Goal: Information Seeking & Learning: Understand process/instructions

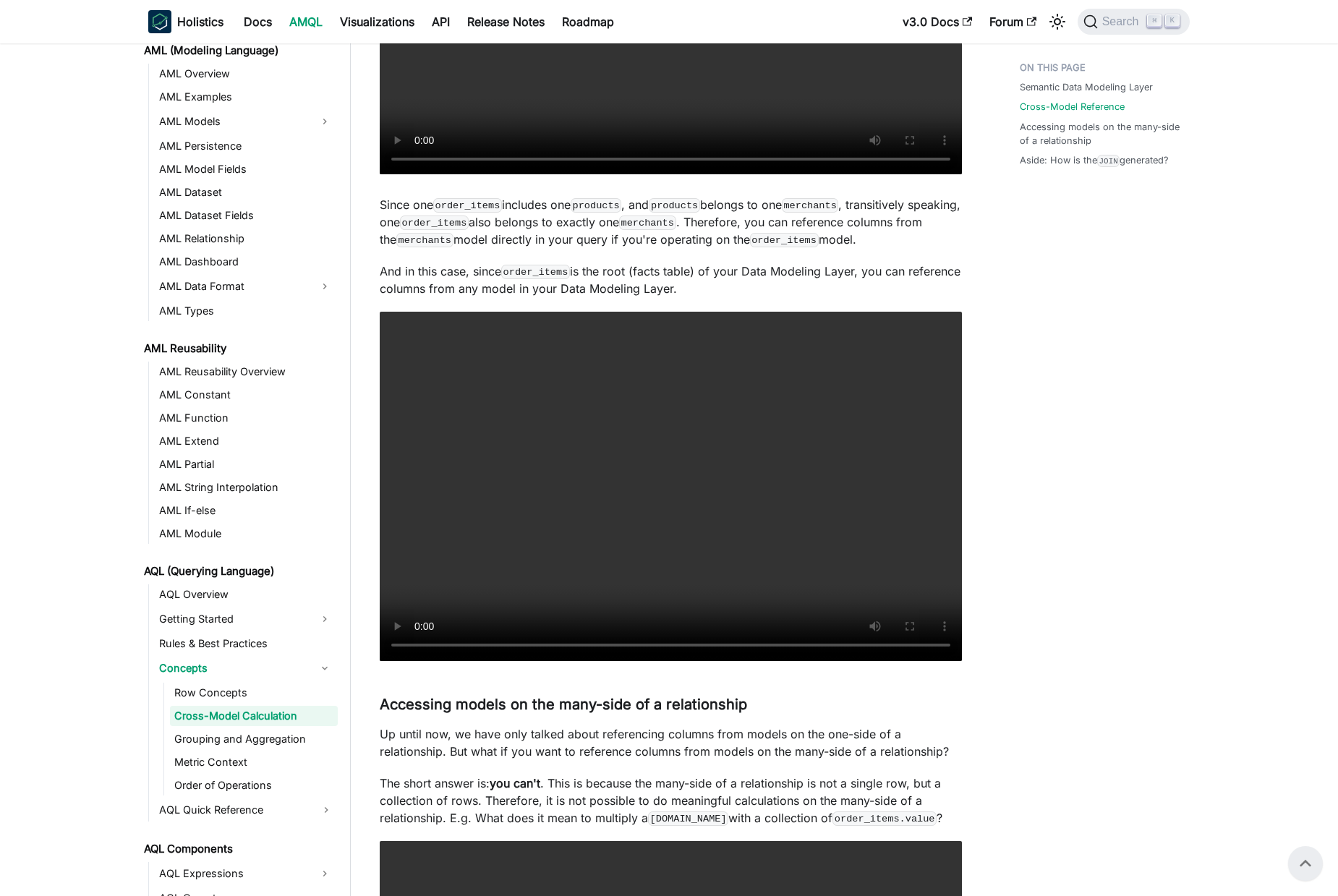
scroll to position [1782, 0]
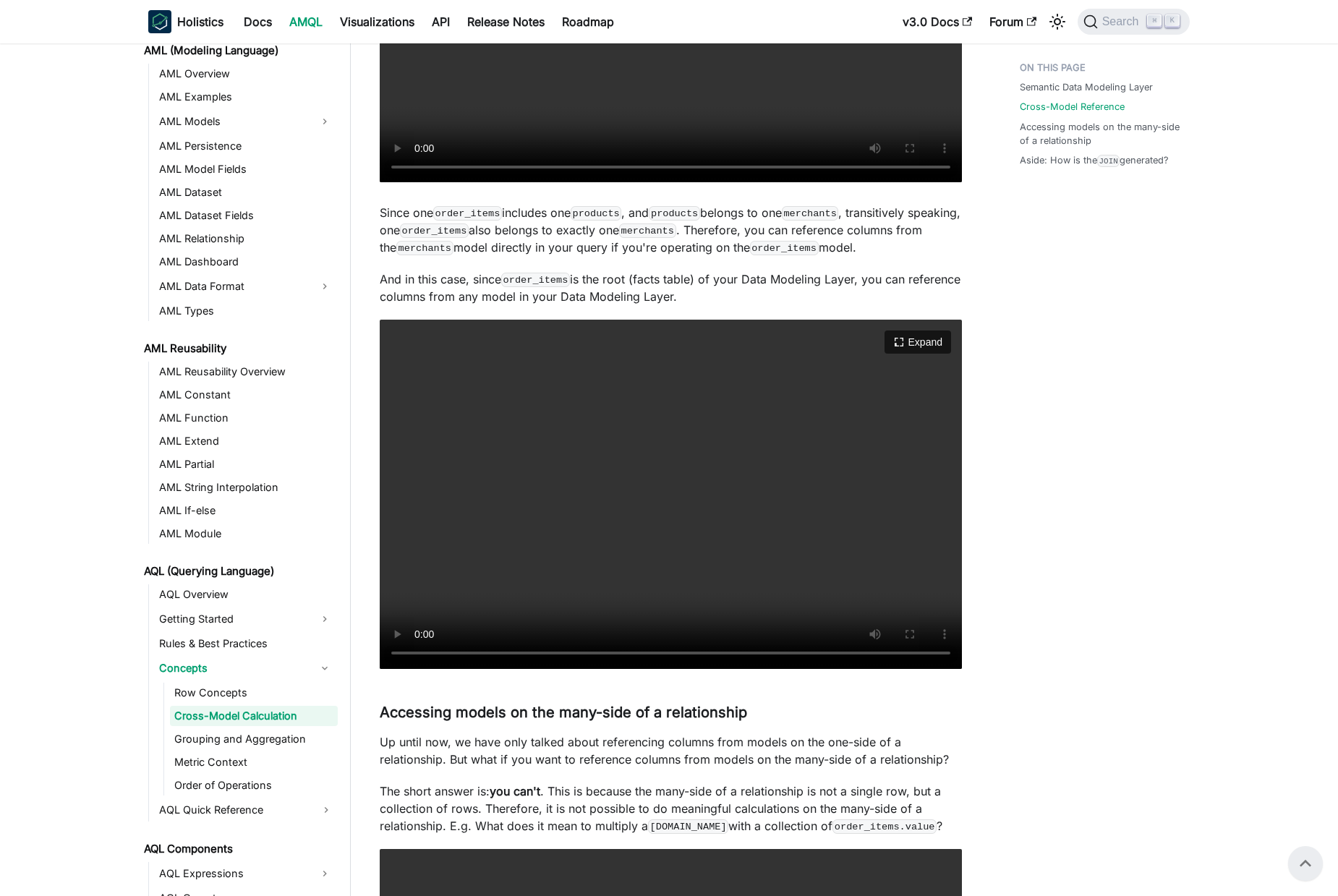
click at [534, 558] on video "Your browser does not support embedding video, but you can download it ." at bounding box center [671, 494] width 583 height 349
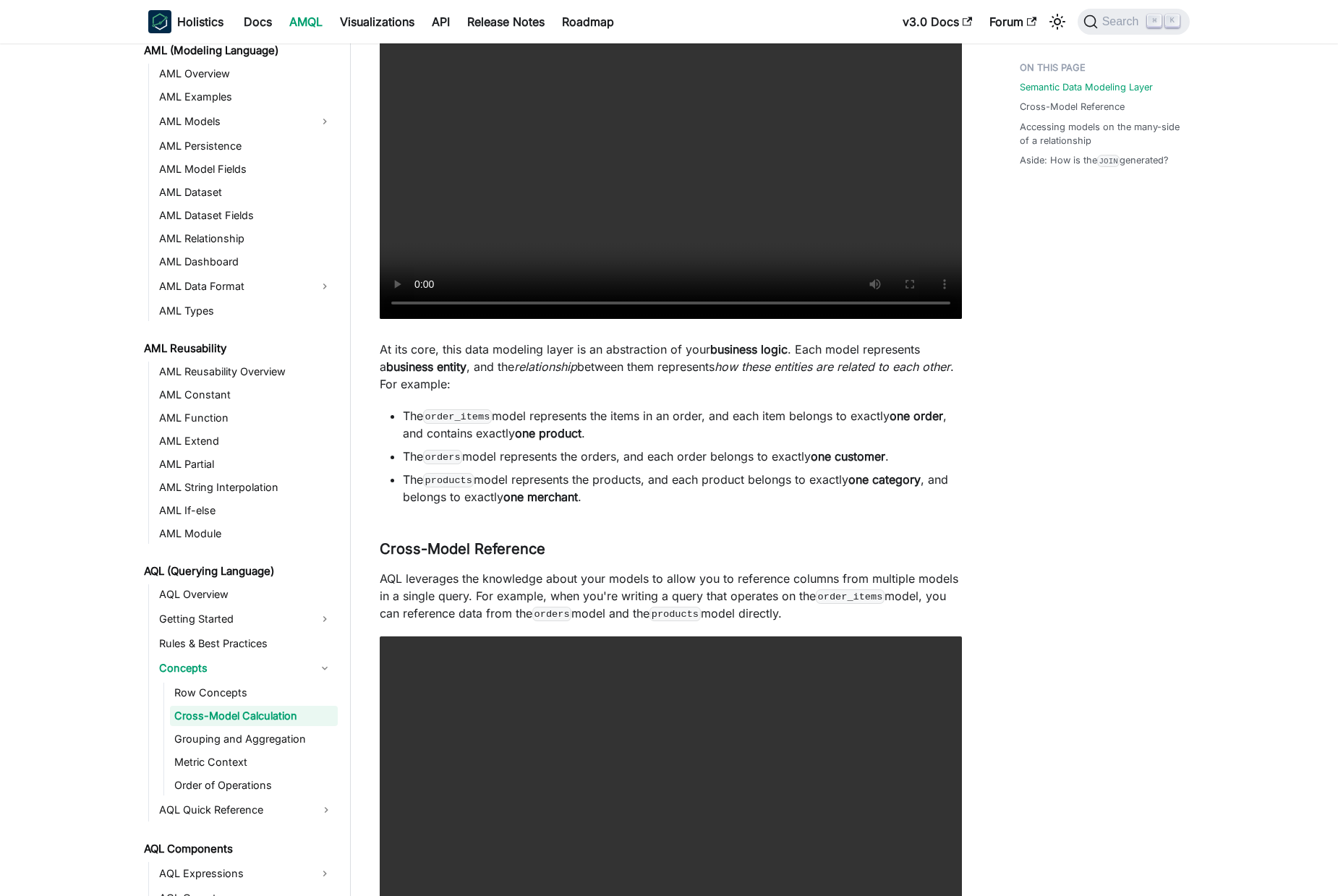
scroll to position [506, 0]
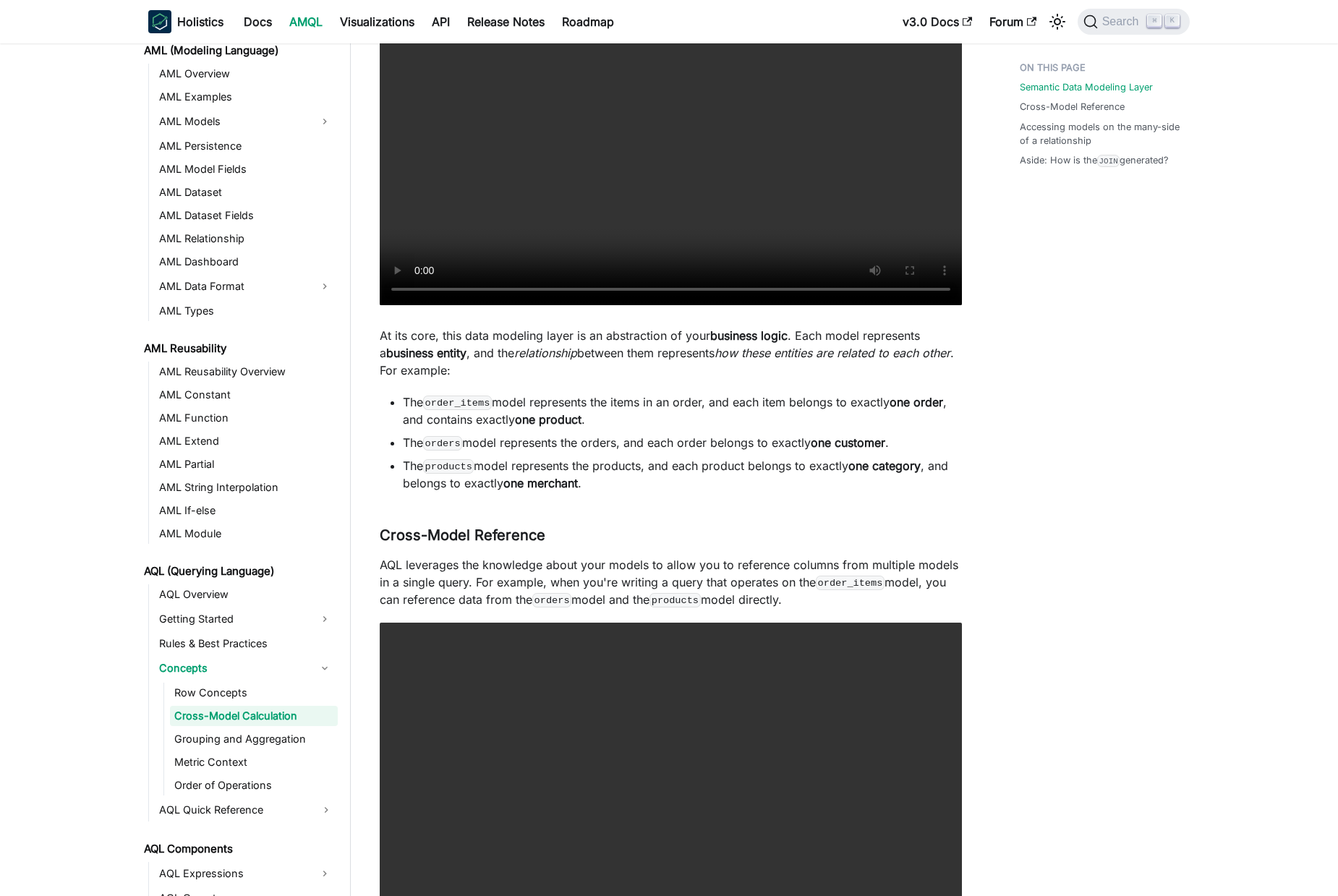
click at [492, 329] on p "At its core, this data modeling layer is an abstraction of your business logic …" at bounding box center [671, 353] width 583 height 52
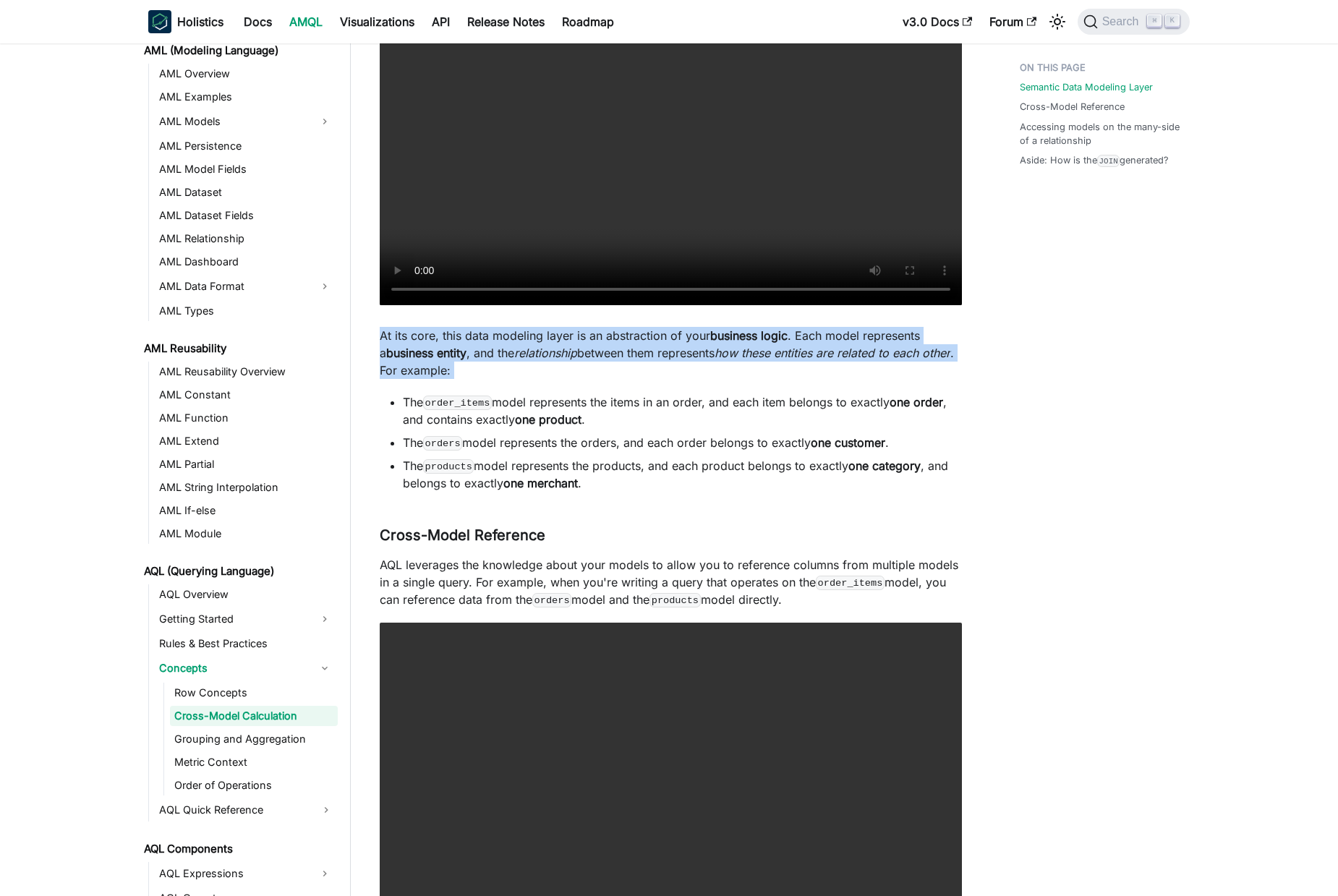
click at [492, 329] on p "At its core, this data modeling layer is an abstraction of your business logic …" at bounding box center [671, 353] width 583 height 52
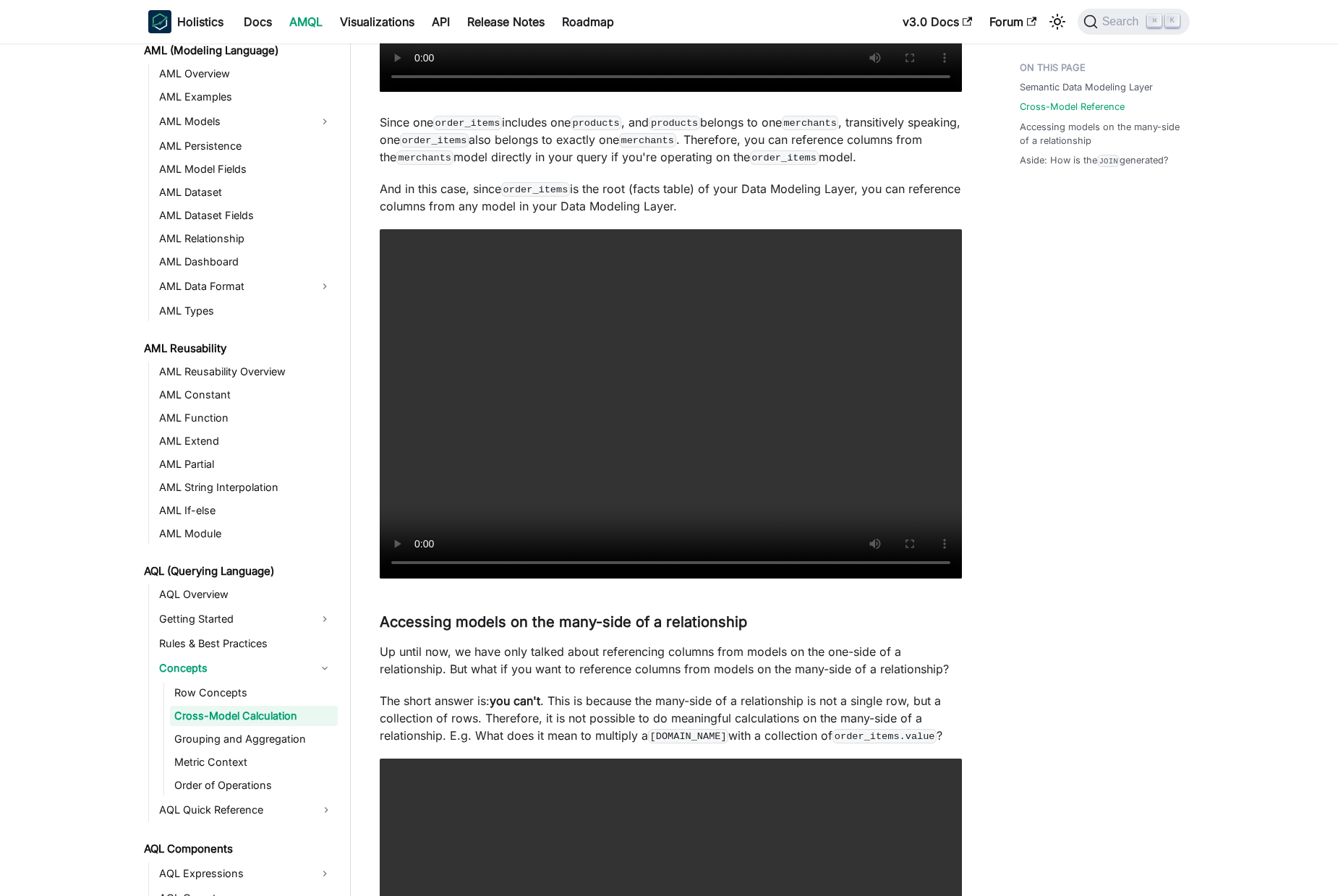
scroll to position [1901, 0]
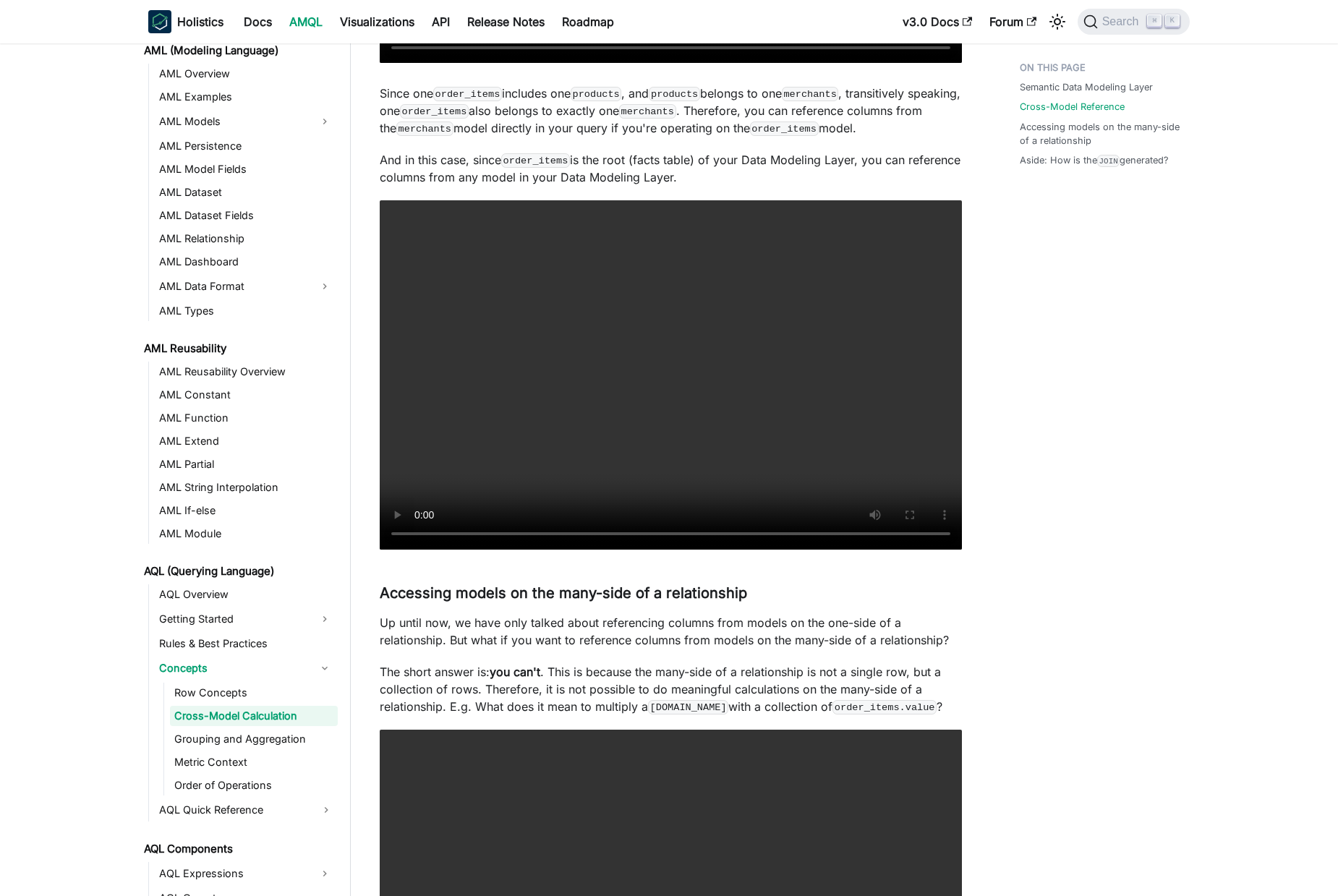
click at [1066, 397] on div "Semantic Data Modeling Layer Cross-Model Reference Accessing models on the many…" at bounding box center [1098, 29] width 214 height 3751
click at [1079, 395] on div "Semantic Data Modeling Layer Cross-Model Reference Accessing models on the many…" at bounding box center [1098, 29] width 214 height 3751
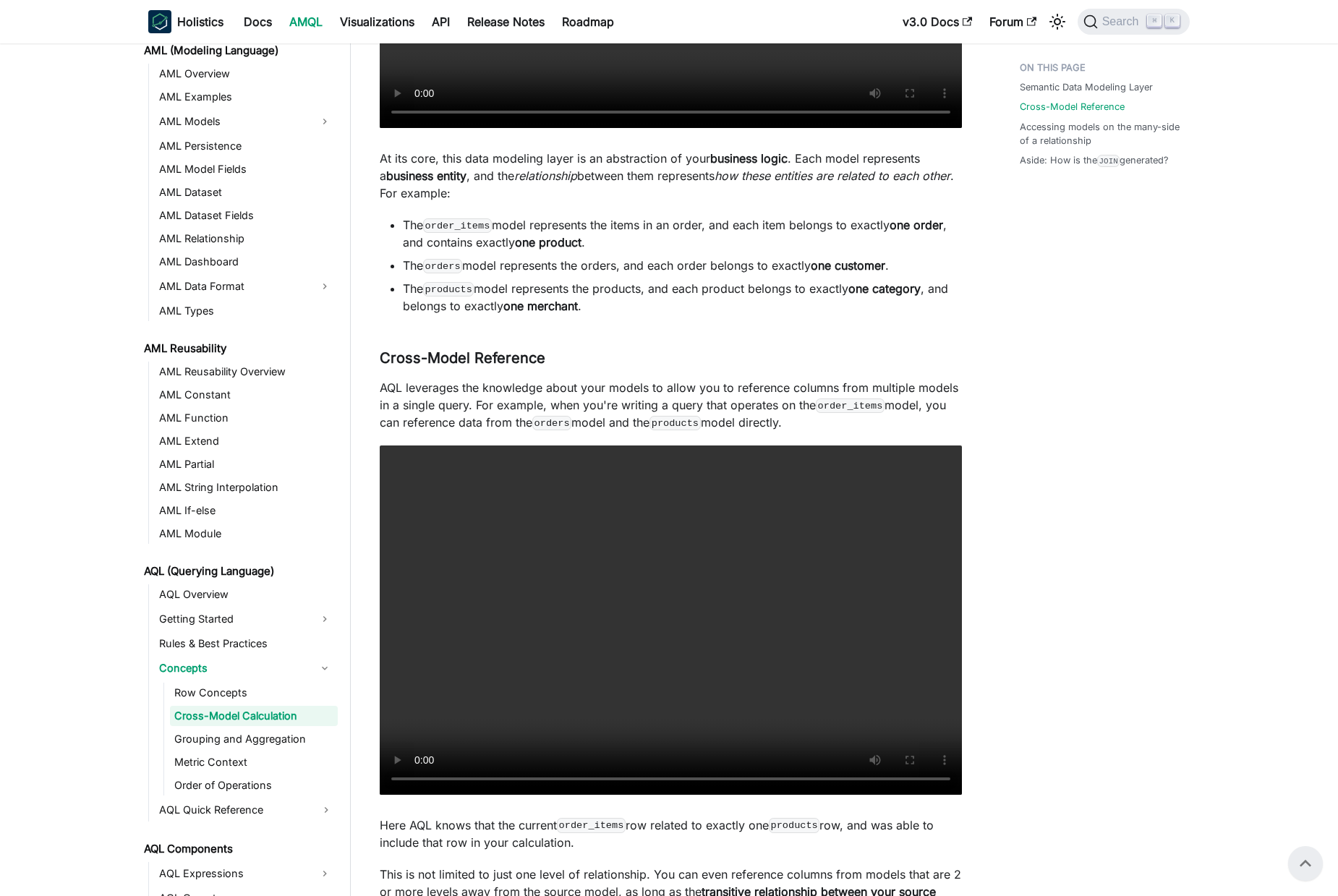
scroll to position [234, 0]
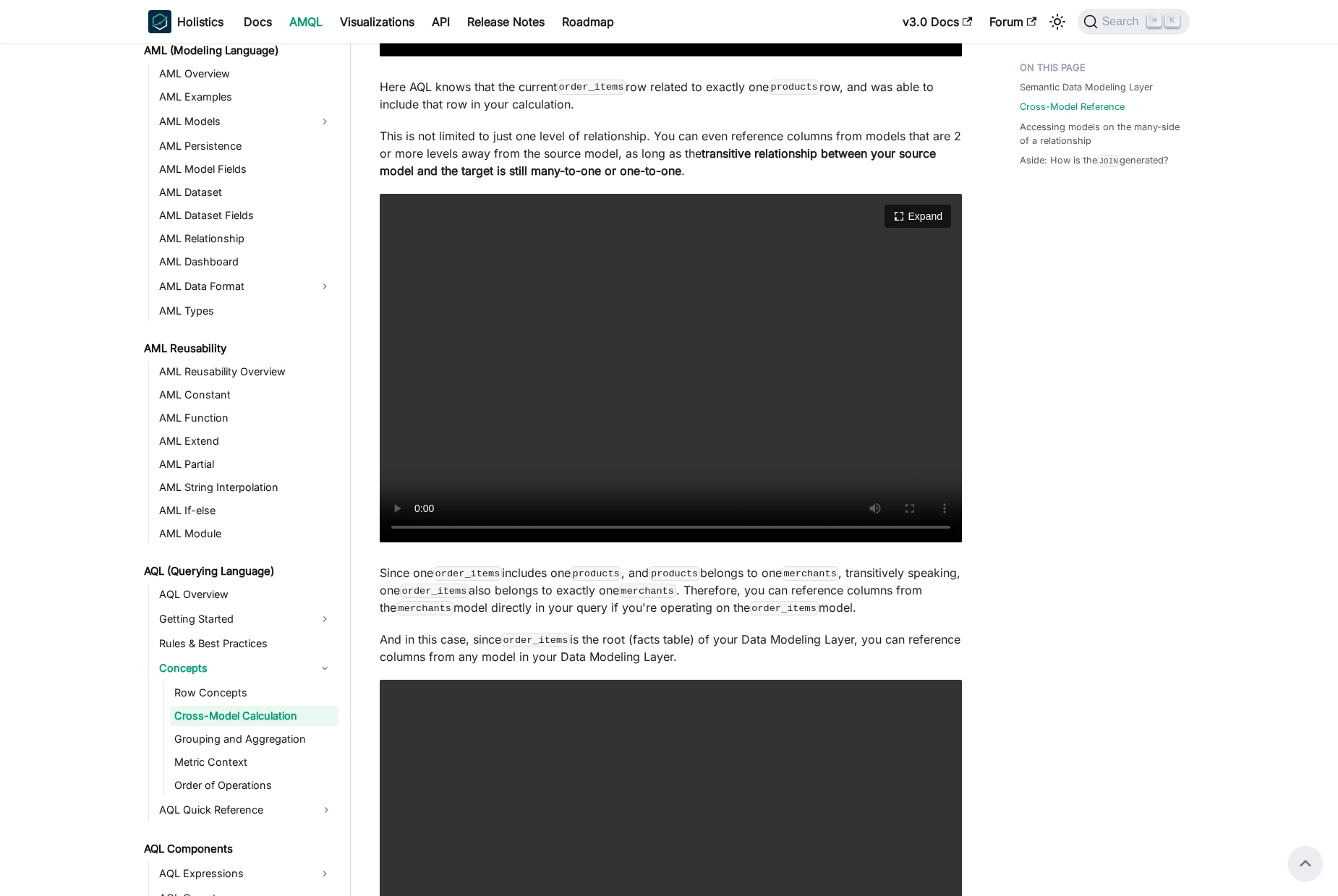
click at [730, 469] on video "Your browser does not support embedding video, but you can download it ." at bounding box center [671, 368] width 583 height 349
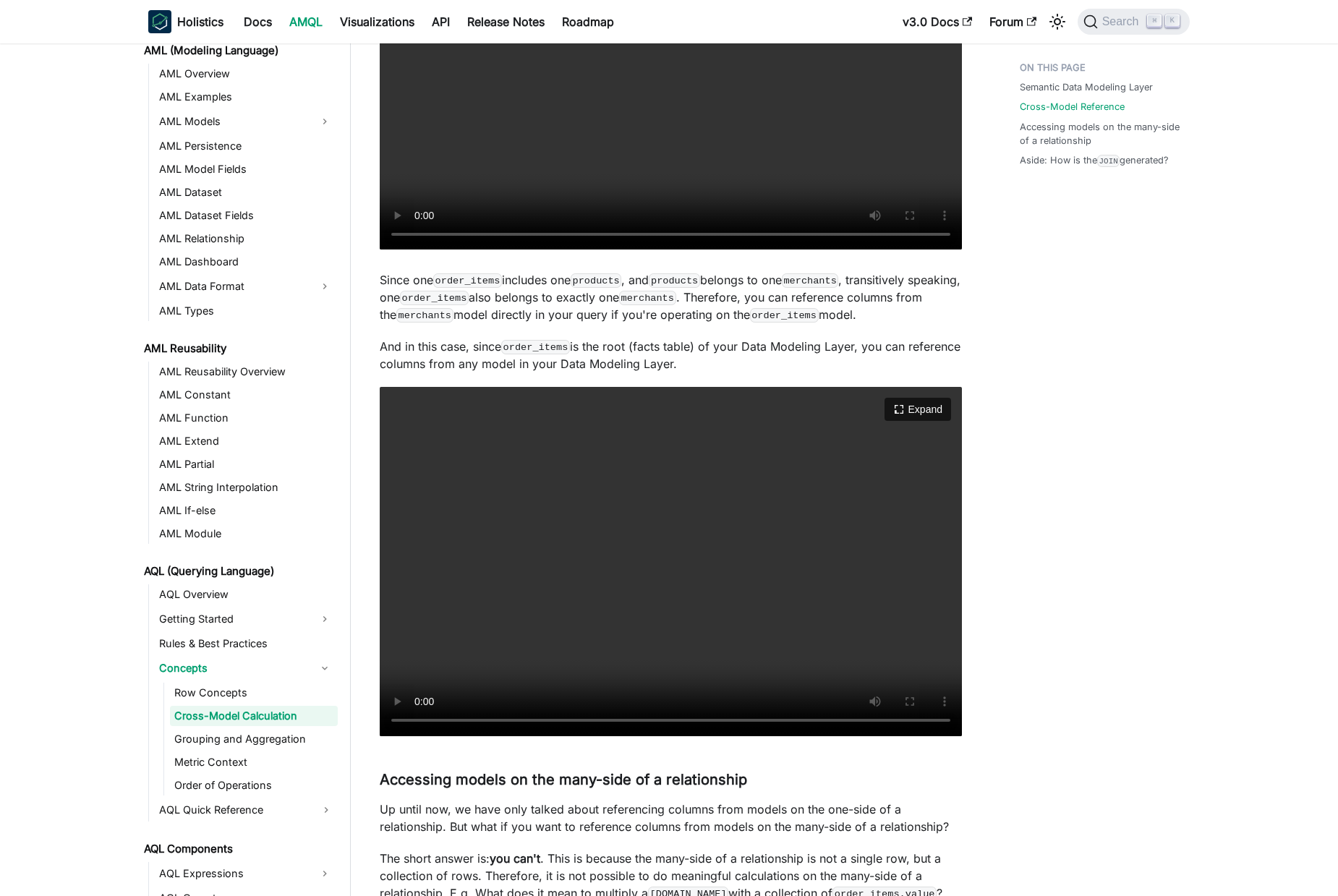
scroll to position [1715, 0]
click at [660, 570] on video "Your browser does not support embedding video, but you can download it ." at bounding box center [671, 561] width 583 height 349
click at [823, 603] on video "Your browser does not support embedding video, but you can download it ." at bounding box center [671, 561] width 583 height 349
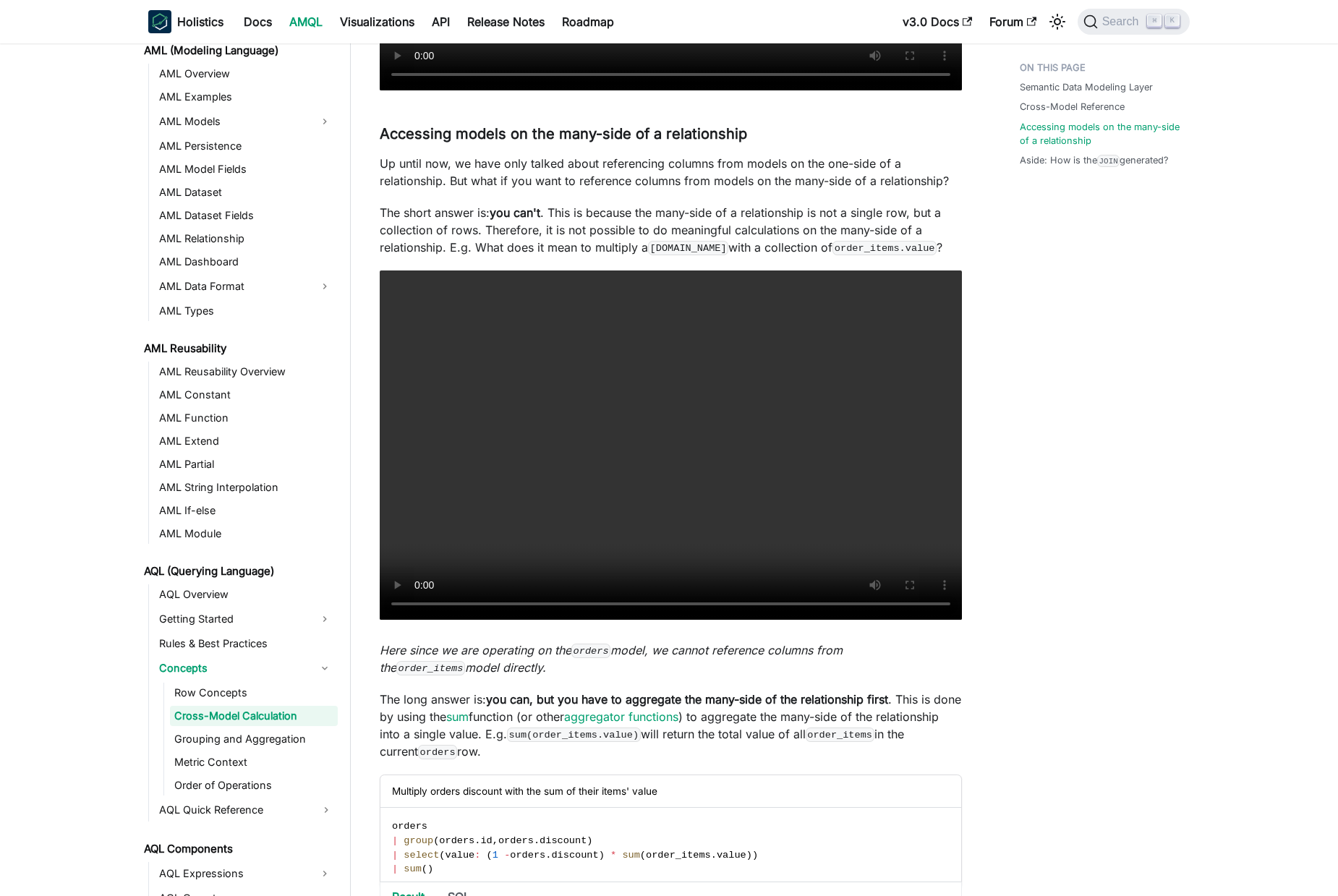
scroll to position [2447, 0]
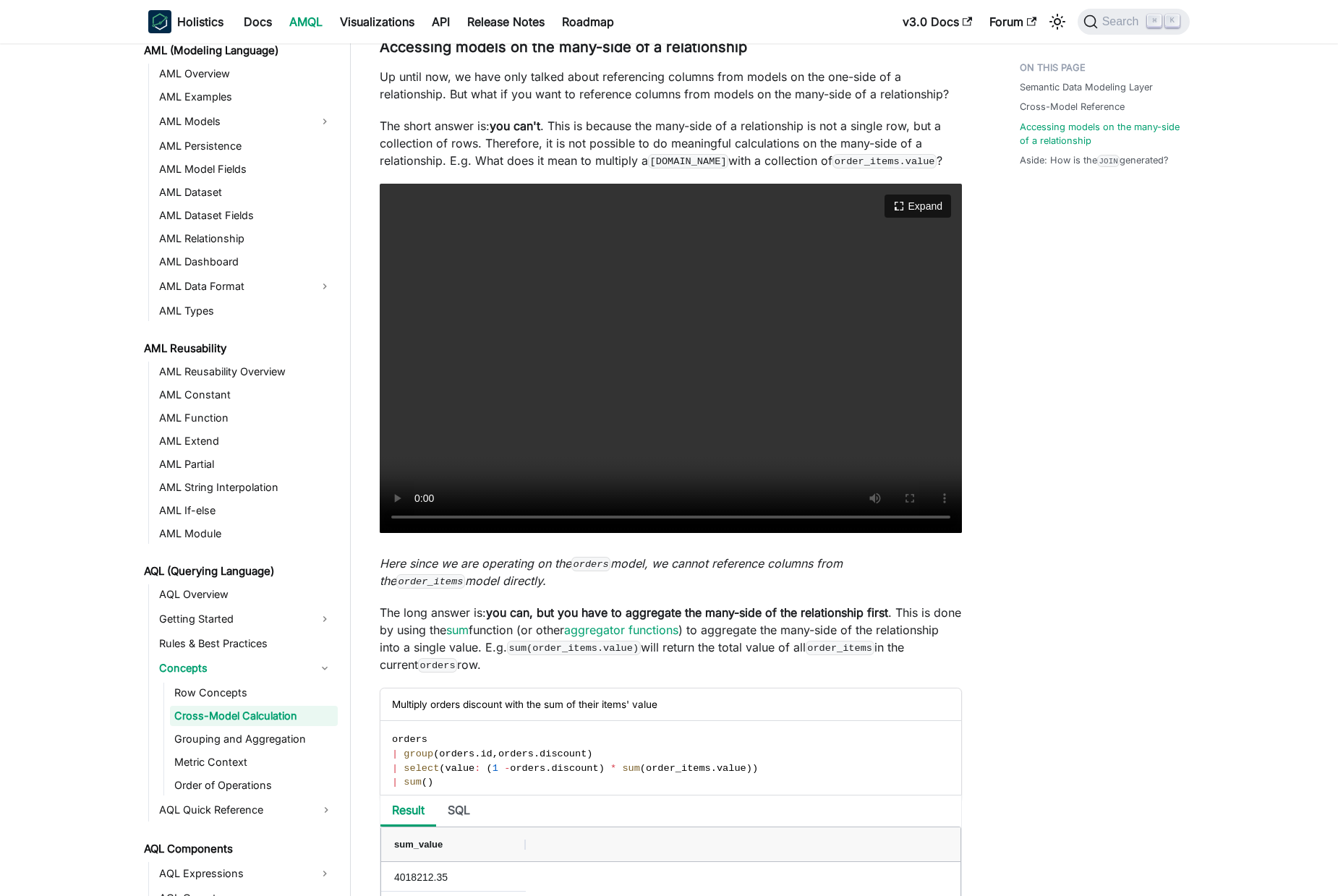
click at [609, 406] on video "Your browser does not support embedding video, but you can download it ." at bounding box center [671, 358] width 583 height 349
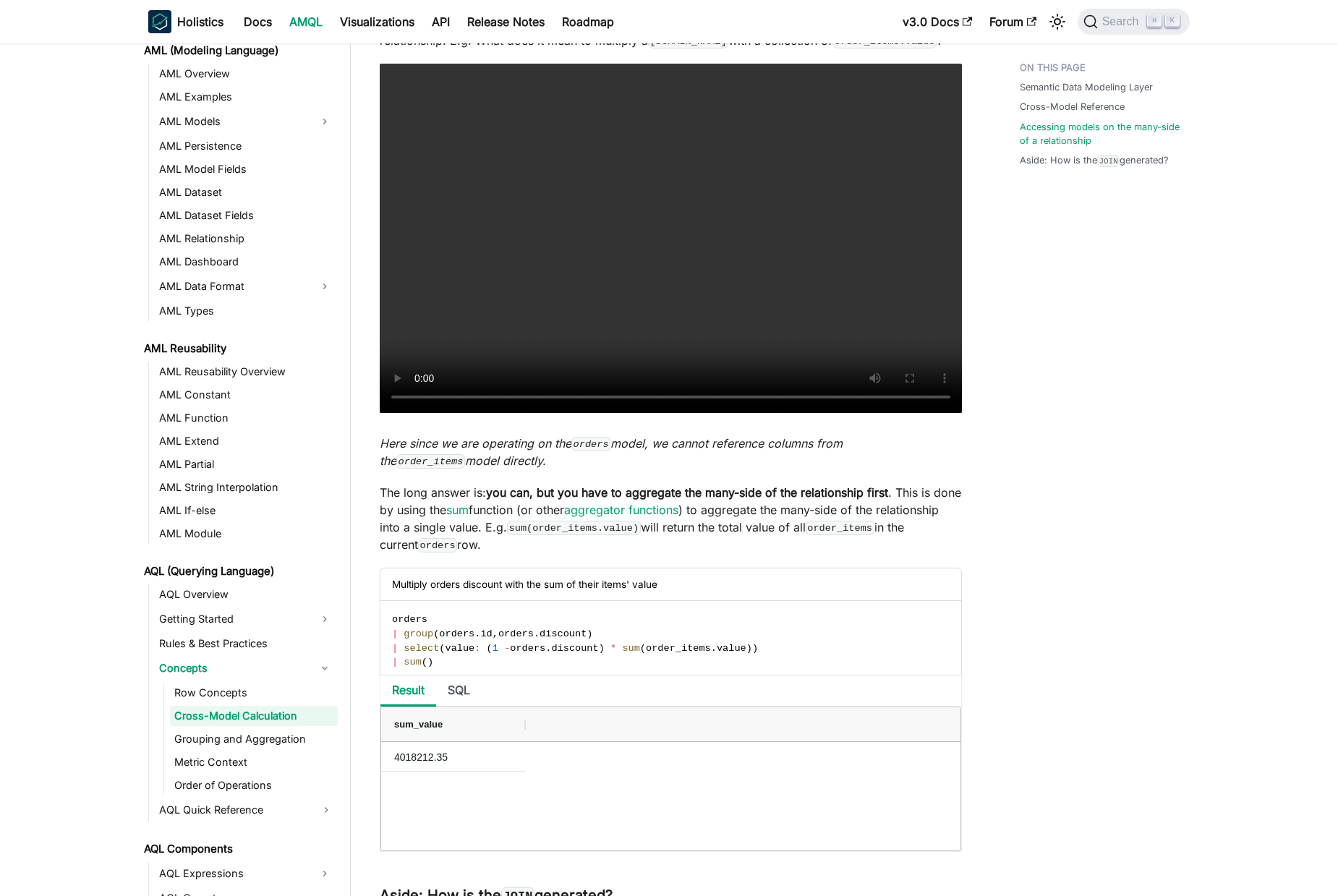
scroll to position [2604, 0]
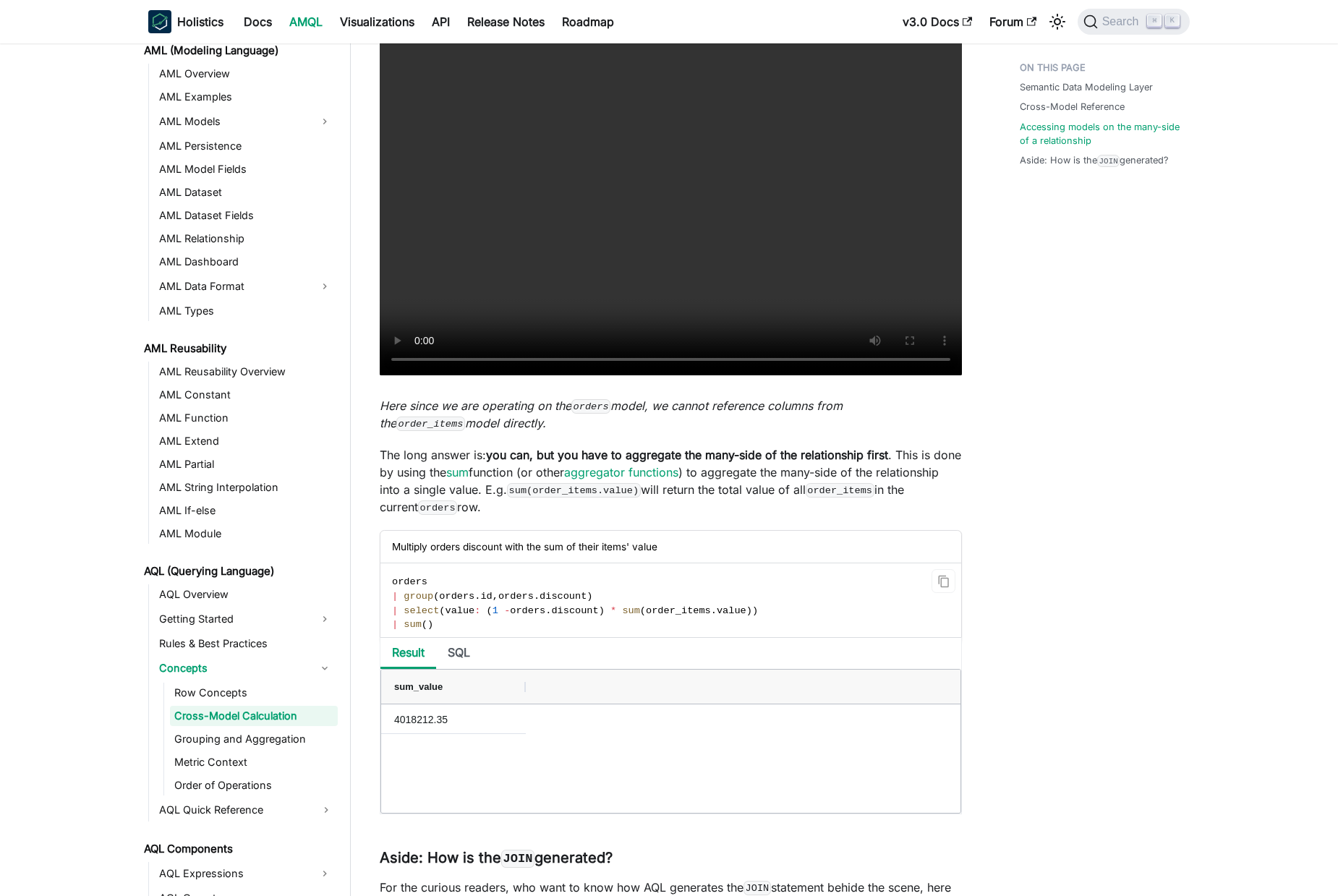
click at [430, 616] on span "select" at bounding box center [422, 610] width 36 height 11
drag, startPoint x: 430, startPoint y: 625, endPoint x: 755, endPoint y: 617, distance: 325.1
click at [765, 615] on code "orders | group ( orders . id , orders . discount ) | select ( value : ( 1 - ord…" at bounding box center [670, 603] width 579 height 80
drag, startPoint x: 678, startPoint y: 636, endPoint x: 721, endPoint y: 630, distance: 43.4
click at [678, 636] on code "orders | group ( orders . id , orders . discount ) | select ( value : ( 1 - ord…" at bounding box center [670, 603] width 579 height 80
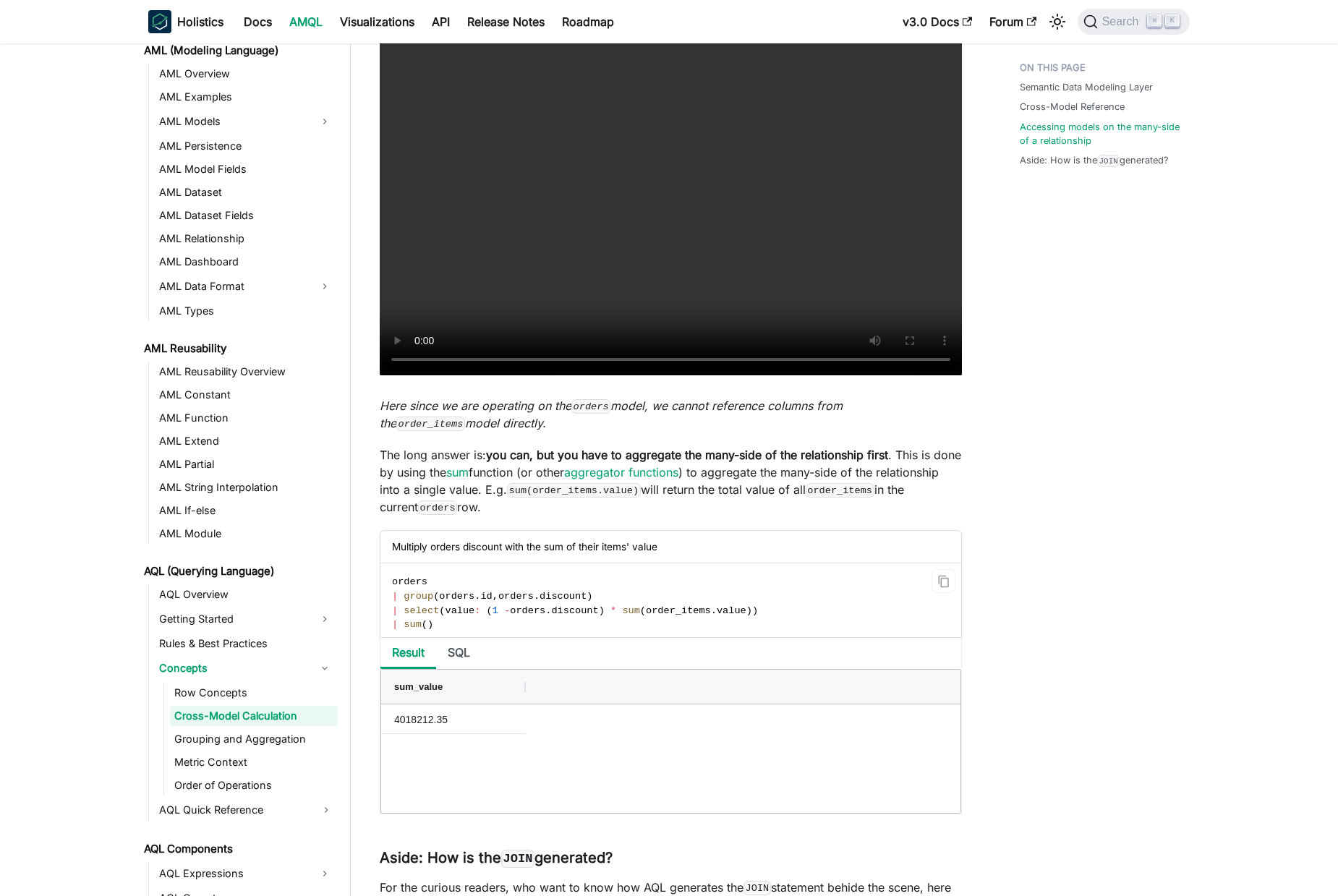
click at [752, 616] on span ")" at bounding box center [750, 610] width 6 height 11
click at [817, 619] on code "orders | group ( orders . id , orders . discount ) | select ( value : ( 1 - ord…" at bounding box center [670, 603] width 579 height 80
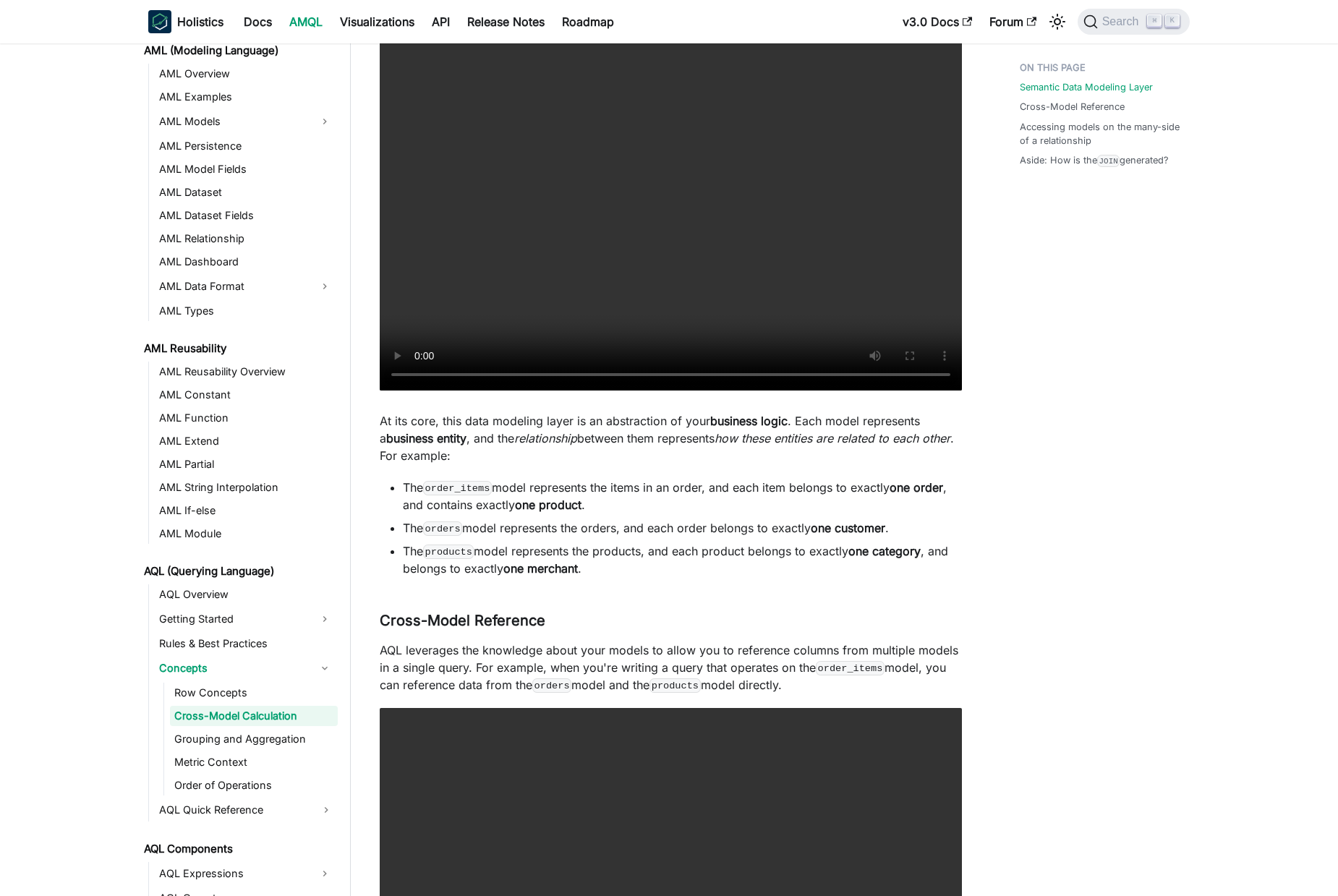
scroll to position [444, 0]
